Goal: Entertainment & Leisure: Consume media (video, audio)

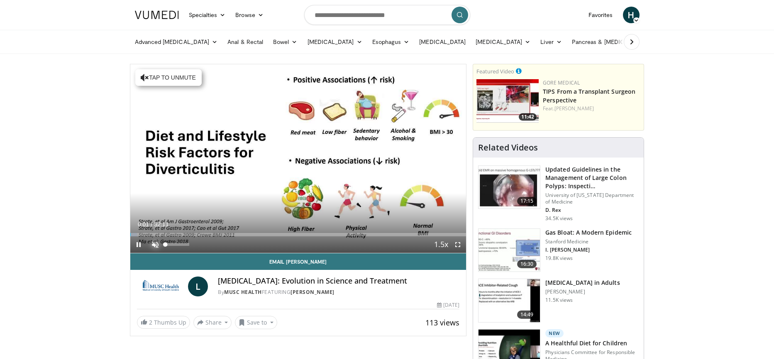
click at [156, 243] on span "Video Player" at bounding box center [155, 244] width 17 height 17
drag, startPoint x: 185, startPoint y: 244, endPoint x: 189, endPoint y: 244, distance: 4.6
click at [189, 244] on div "Volume Level" at bounding box center [177, 244] width 24 height 3
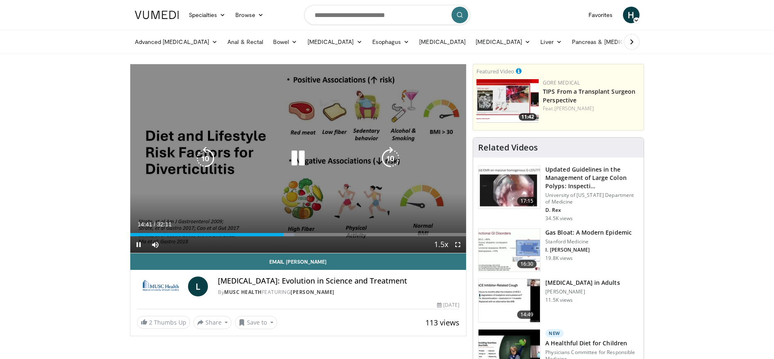
click at [299, 157] on icon "Video Player" at bounding box center [297, 158] width 23 height 23
click at [299, 158] on icon "Video Player" at bounding box center [297, 158] width 23 height 23
click at [304, 158] on icon "Video Player" at bounding box center [297, 158] width 23 height 23
click at [301, 157] on icon "Video Player" at bounding box center [297, 158] width 23 height 23
